Goal: Task Accomplishment & Management: Use online tool/utility

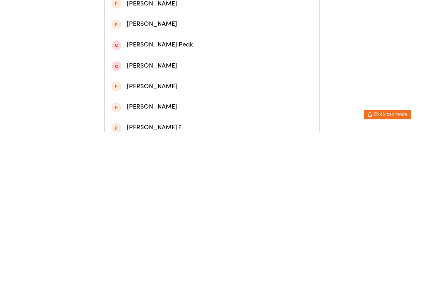
type input "[PERSON_NAME]"
click at [215, 39] on div "[PERSON_NAME]" at bounding box center [211, 37] width 200 height 11
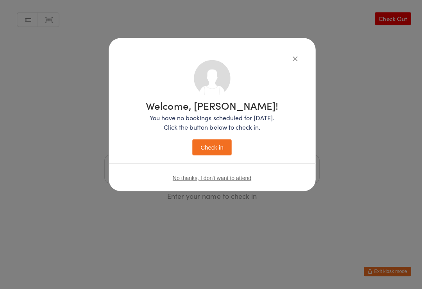
click at [222, 151] on button "Check in" at bounding box center [211, 148] width 39 height 16
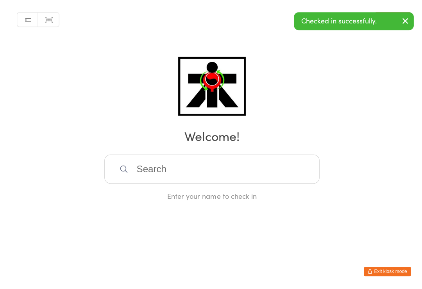
click at [260, 177] on input "search" at bounding box center [211, 169] width 214 height 29
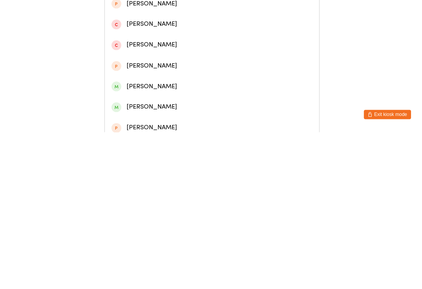
type input "[PERSON_NAME]"
click at [170, 42] on div "[PERSON_NAME]" at bounding box center [211, 37] width 200 height 11
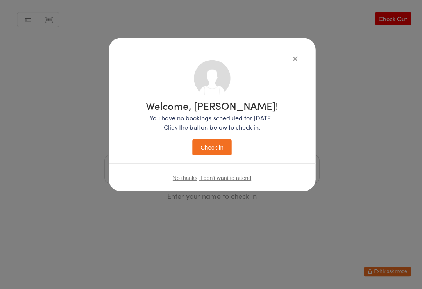
click at [217, 145] on button "Check in" at bounding box center [211, 148] width 39 height 16
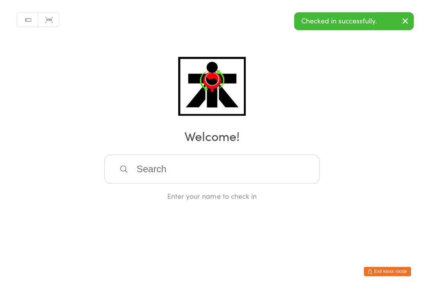
click at [260, 170] on input "search" at bounding box center [211, 169] width 214 height 29
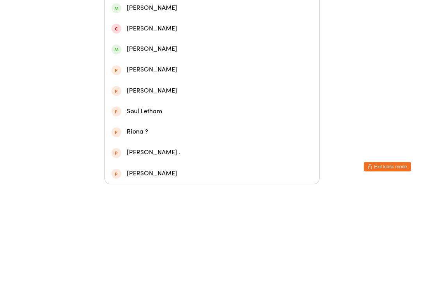
type input "[PERSON_NAME]"
click at [182, 91] on div "[PERSON_NAME]" at bounding box center [211, 93] width 200 height 11
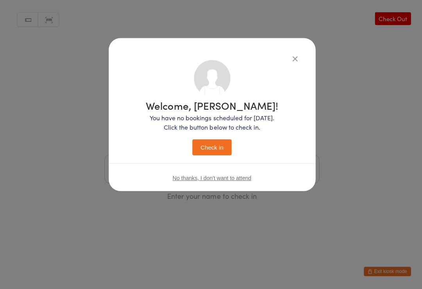
click at [221, 151] on button "Check in" at bounding box center [211, 148] width 39 height 16
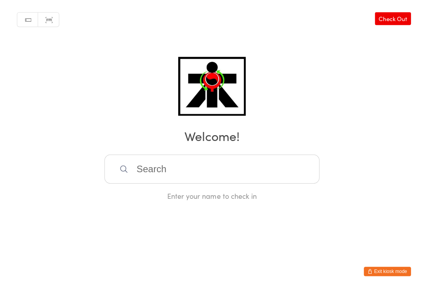
click at [230, 181] on input "search" at bounding box center [211, 169] width 214 height 29
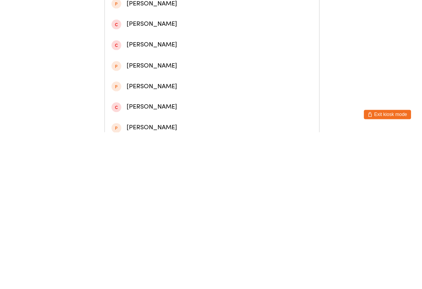
type input "[PERSON_NAME] moh"
click at [242, 36] on div "[PERSON_NAME]" at bounding box center [211, 37] width 200 height 11
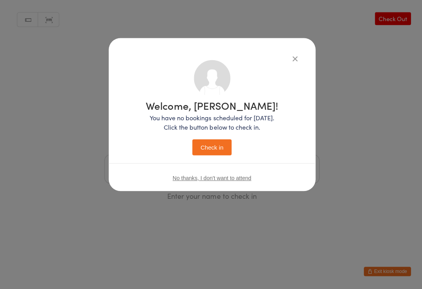
click at [210, 140] on button "Check in" at bounding box center [211, 148] width 39 height 16
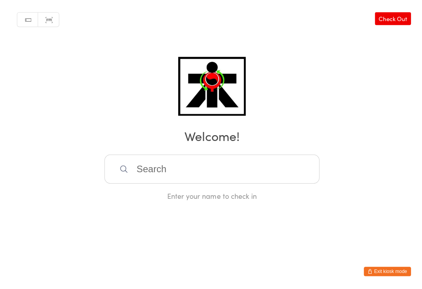
click at [239, 172] on input "search" at bounding box center [211, 169] width 214 height 29
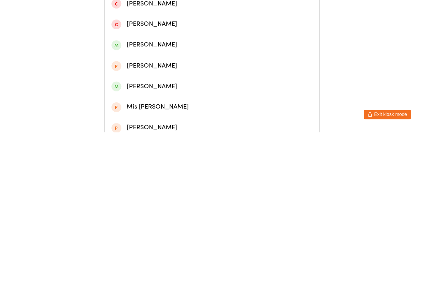
type input "[PERSON_NAME]"
click at [222, 38] on div "[PERSON_NAME]" at bounding box center [211, 37] width 200 height 11
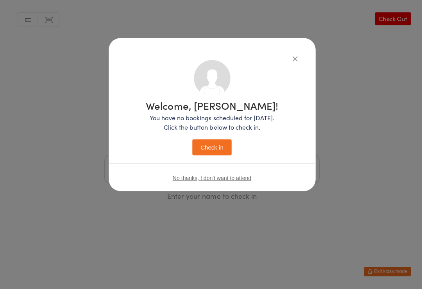
click at [213, 142] on button "Check in" at bounding box center [211, 148] width 39 height 16
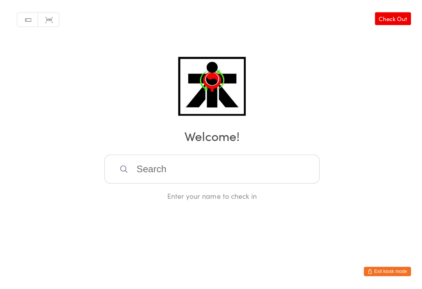
click at [158, 164] on input "search" at bounding box center [211, 169] width 214 height 29
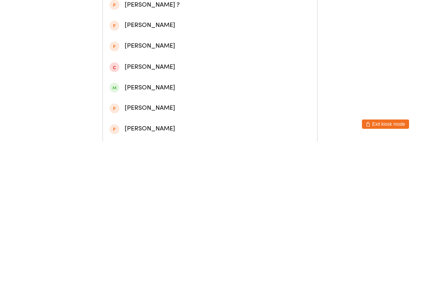
scroll to position [85, 0]
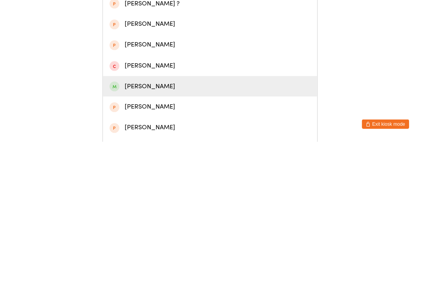
type input "Kimber"
click at [145, 229] on div "[PERSON_NAME]" at bounding box center [211, 234] width 200 height 11
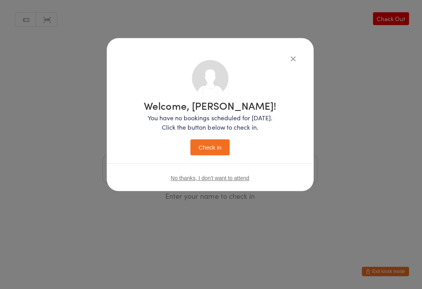
click at [201, 150] on button "Check in" at bounding box center [211, 148] width 39 height 16
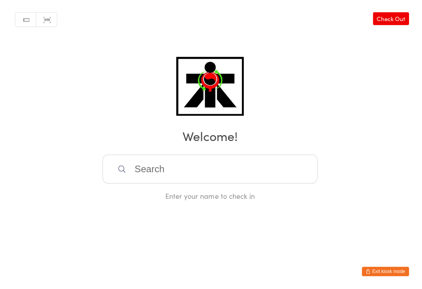
click at [277, 172] on input "search" at bounding box center [211, 169] width 214 height 29
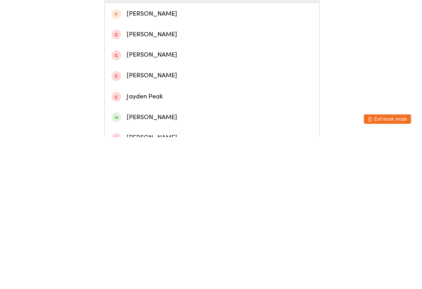
scroll to position [52, 0]
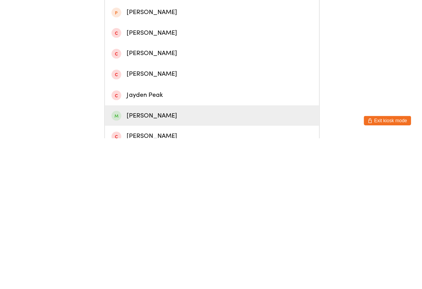
type input "Jayden"
click at [170, 262] on div "[PERSON_NAME]" at bounding box center [211, 267] width 200 height 11
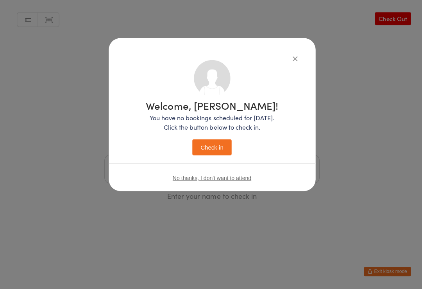
click at [216, 148] on button "Check in" at bounding box center [211, 148] width 39 height 16
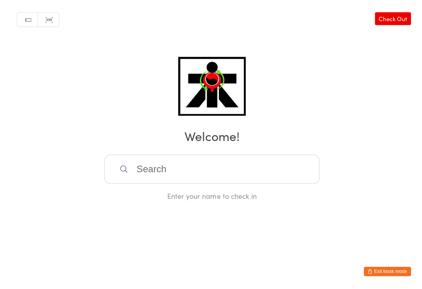
click at [206, 171] on input "search" at bounding box center [211, 169] width 214 height 29
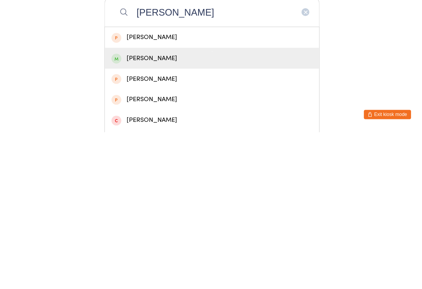
type input "[PERSON_NAME]"
click at [192, 210] on div "[PERSON_NAME]" at bounding box center [211, 215] width 200 height 11
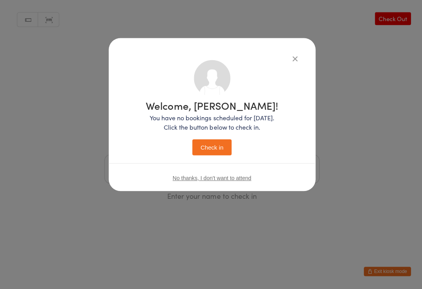
click at [209, 140] on button "Check in" at bounding box center [211, 148] width 39 height 16
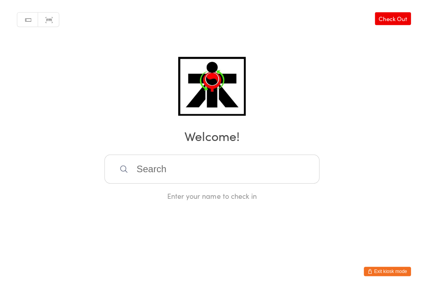
click at [261, 157] on input "search" at bounding box center [211, 169] width 214 height 29
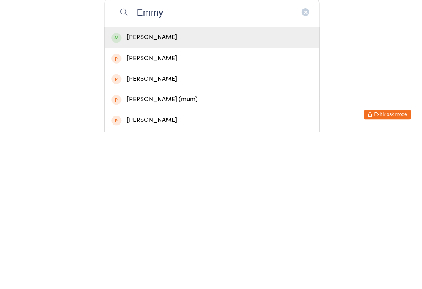
type input "Emmy"
click at [188, 190] on div "[PERSON_NAME]" at bounding box center [211, 195] width 200 height 11
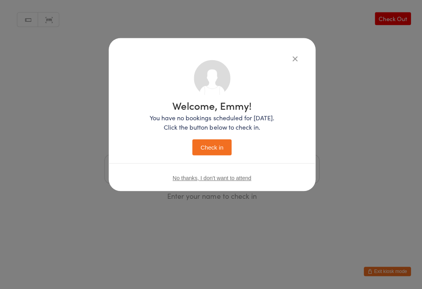
click at [215, 148] on button "Check in" at bounding box center [211, 148] width 39 height 16
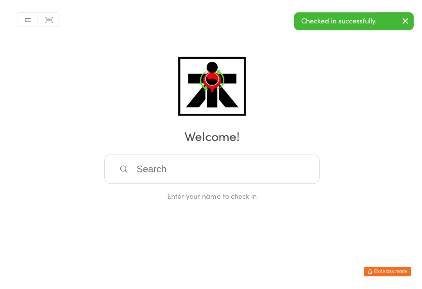
click at [157, 152] on div "Manual search Scanner input Check Out Welcome! Enter your name to check in" at bounding box center [211, 100] width 422 height 201
click at [191, 159] on input "search" at bounding box center [211, 169] width 214 height 29
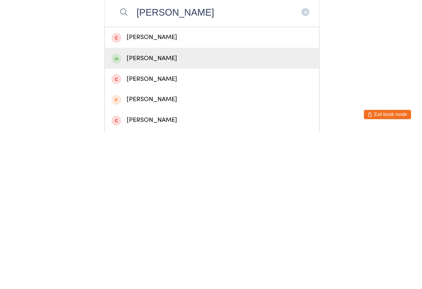
type input "[PERSON_NAME]"
click at [174, 205] on div "[PERSON_NAME]" at bounding box center [210, 215] width 213 height 21
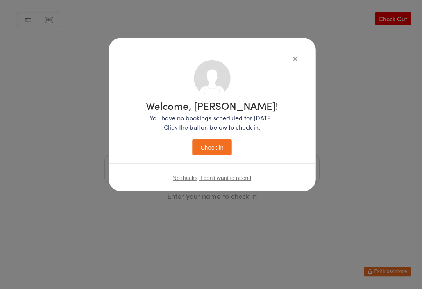
click at [215, 146] on button "Check in" at bounding box center [211, 148] width 39 height 16
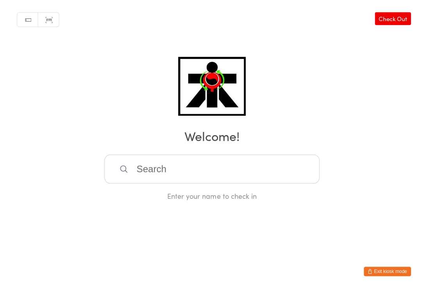
click at [216, 178] on input "search" at bounding box center [211, 169] width 214 height 29
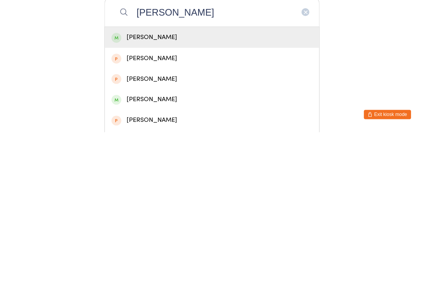
type input "[PERSON_NAME]"
click at [260, 190] on div "[PERSON_NAME]" at bounding box center [211, 195] width 200 height 11
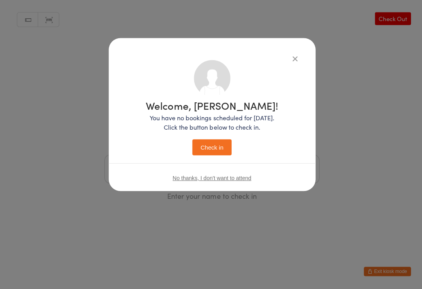
click at [217, 149] on button "Check in" at bounding box center [211, 148] width 39 height 16
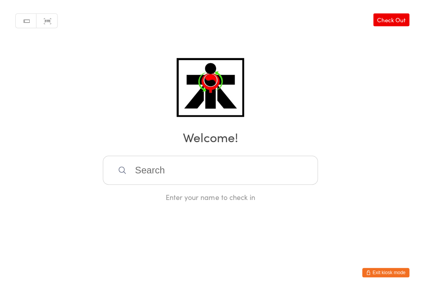
click at [188, 173] on input "search" at bounding box center [211, 169] width 214 height 29
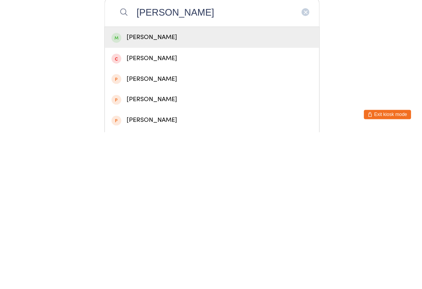
type input "[PERSON_NAME]"
click at [158, 190] on div "[PERSON_NAME]" at bounding box center [211, 195] width 200 height 11
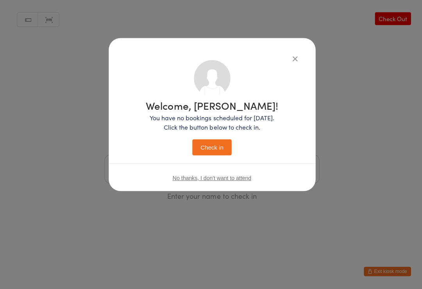
click at [212, 151] on button "Check in" at bounding box center [211, 148] width 39 height 16
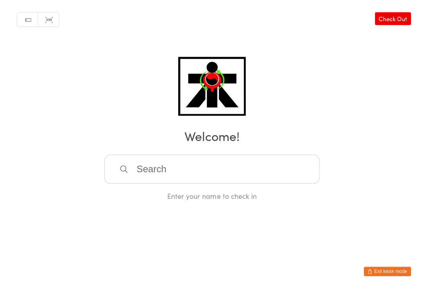
click at [170, 179] on input "search" at bounding box center [211, 169] width 214 height 29
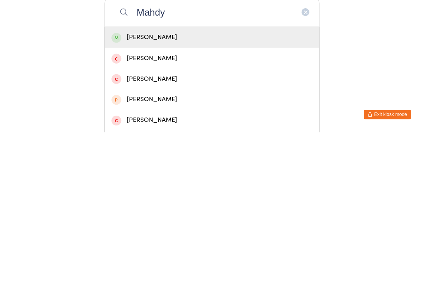
type input "Mahdy"
click at [256, 190] on div "[PERSON_NAME]" at bounding box center [211, 195] width 200 height 11
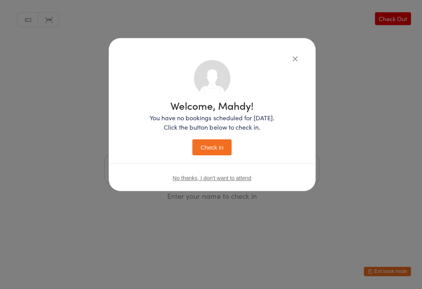
click at [213, 148] on button "Check in" at bounding box center [211, 148] width 39 height 16
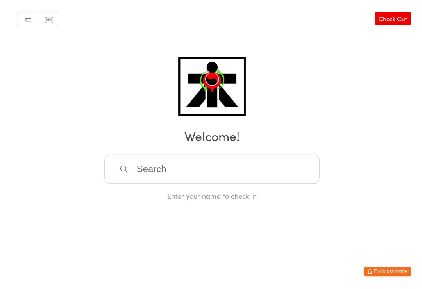
click at [224, 170] on input "search" at bounding box center [211, 169] width 214 height 29
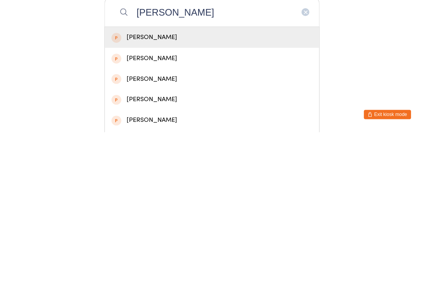
type input "[PERSON_NAME]"
click at [151, 251] on div "[PERSON_NAME]" at bounding box center [211, 256] width 200 height 11
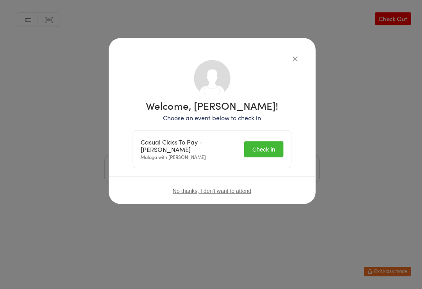
click at [264, 149] on button "Check in" at bounding box center [262, 150] width 39 height 16
